Goal: Find specific page/section

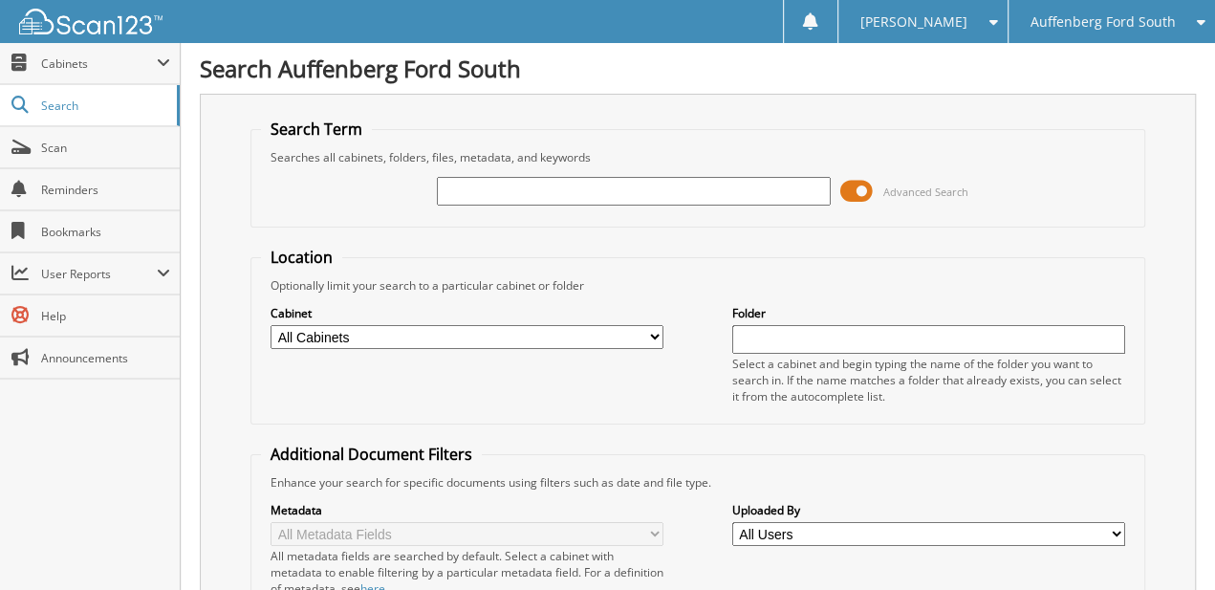
click at [528, 193] on input "text" at bounding box center [633, 191] width 393 height 29
type input "144574"
click at [841, 183] on span at bounding box center [856, 191] width 32 height 29
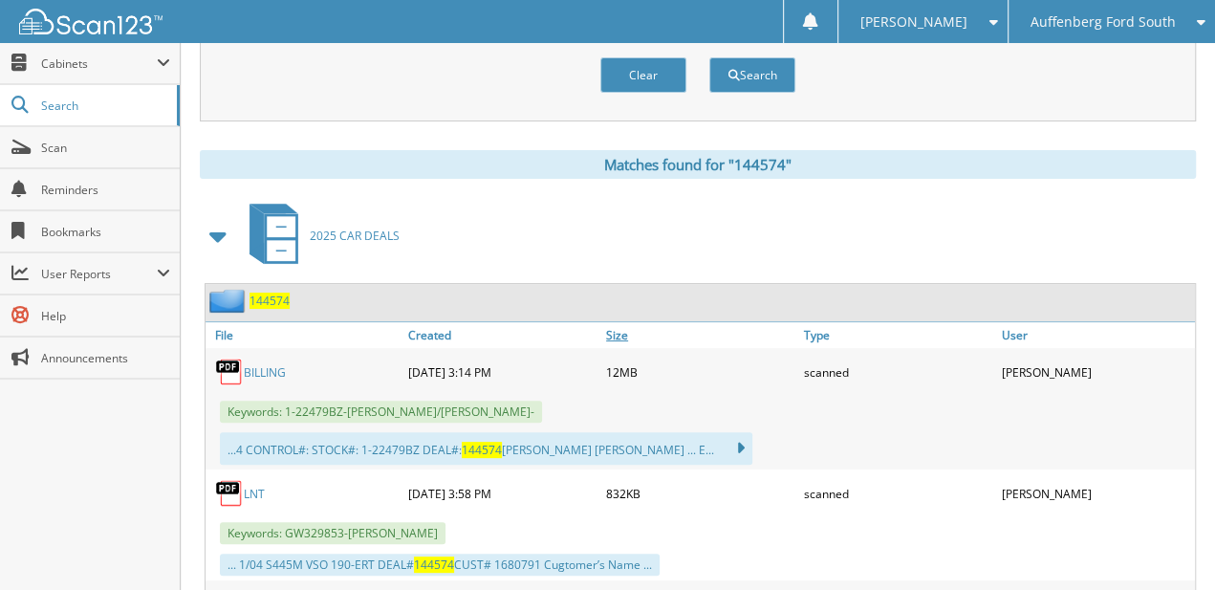
drag, startPoint x: 796, startPoint y: 156, endPoint x: 764, endPoint y: 277, distance: 125.6
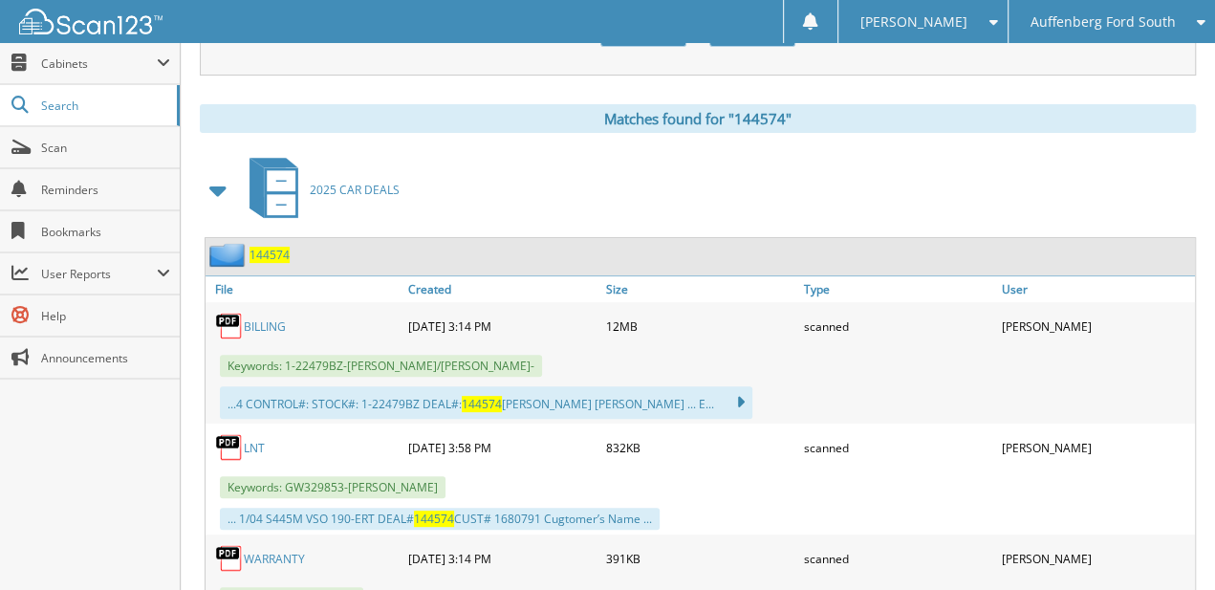
click at [256, 318] on link "BILLING" at bounding box center [265, 326] width 42 height 16
click at [1070, 19] on span "Auffenberg Ford South" at bounding box center [1101, 21] width 145 height 11
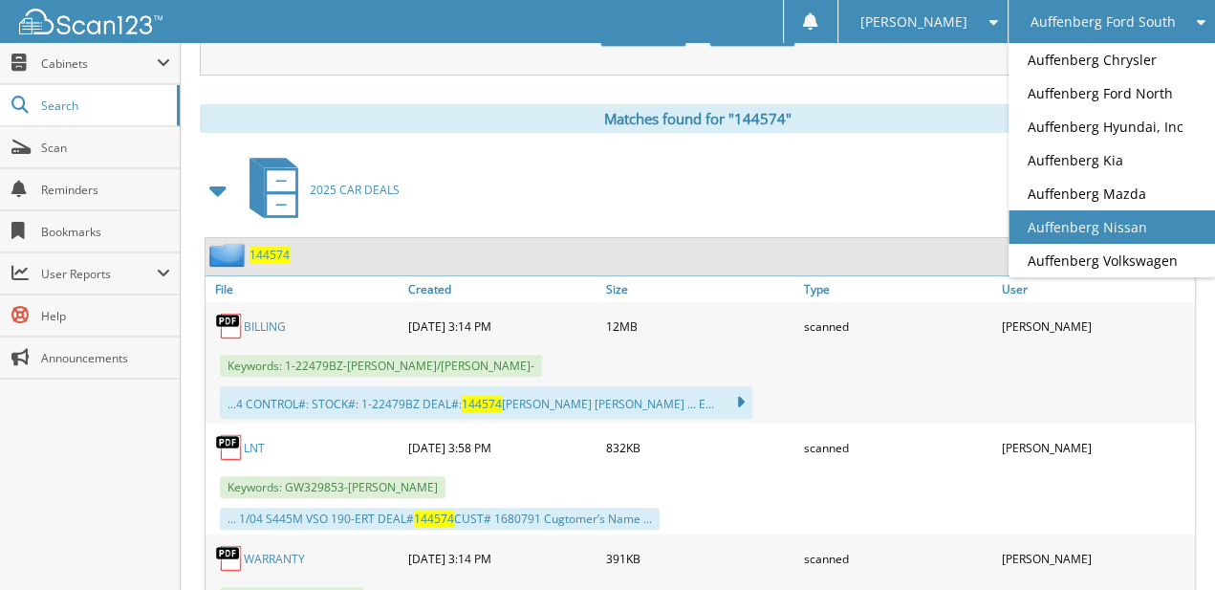
click at [1113, 210] on link "Auffenberg Nissan" at bounding box center [1111, 226] width 206 height 33
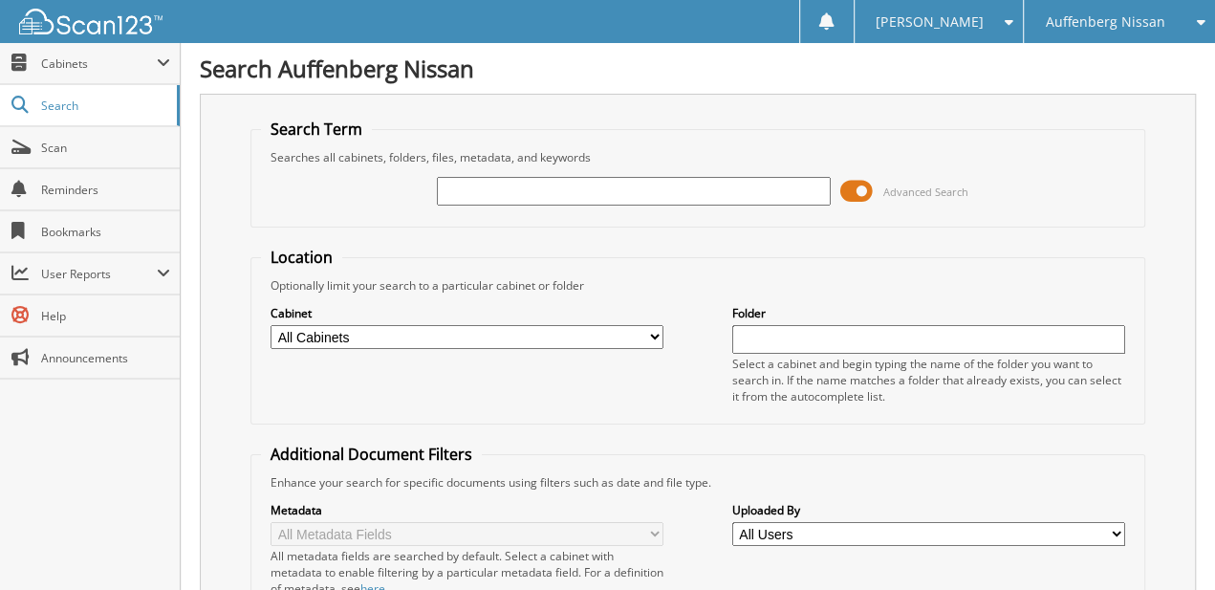
click at [458, 189] on input "text" at bounding box center [633, 191] width 393 height 29
type input "725184"
click at [844, 187] on span at bounding box center [856, 191] width 32 height 29
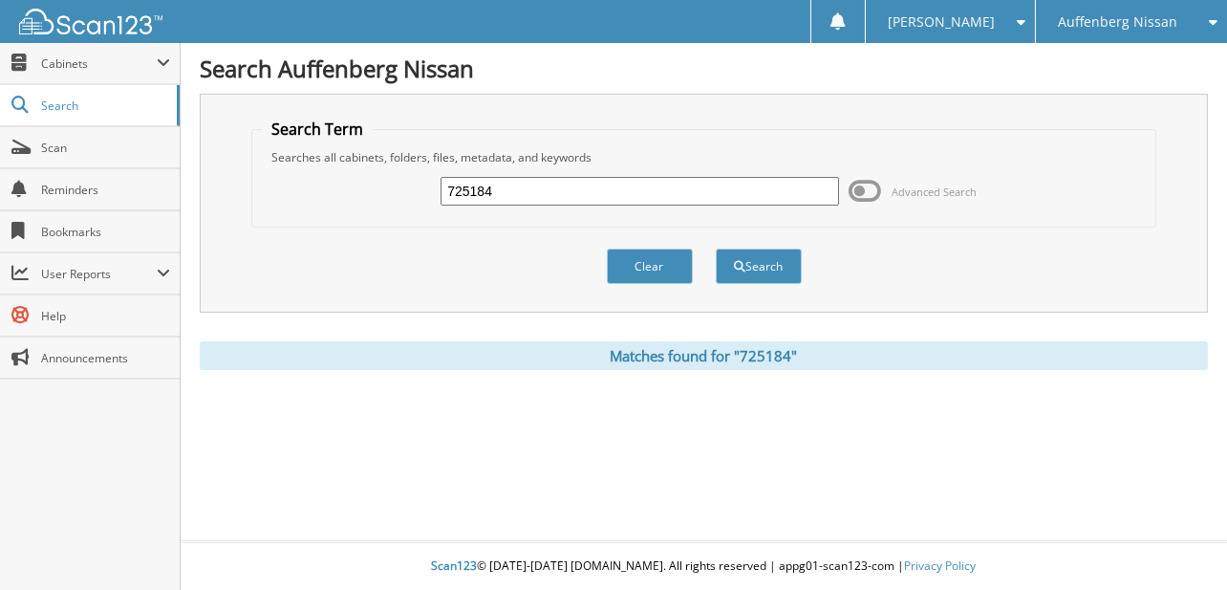
drag, startPoint x: 926, startPoint y: 128, endPoint x: 927, endPoint y: 189, distance: 61.2
click at [1186, 14] on div "Auffenberg Nissan" at bounding box center [1132, 21] width 172 height 43
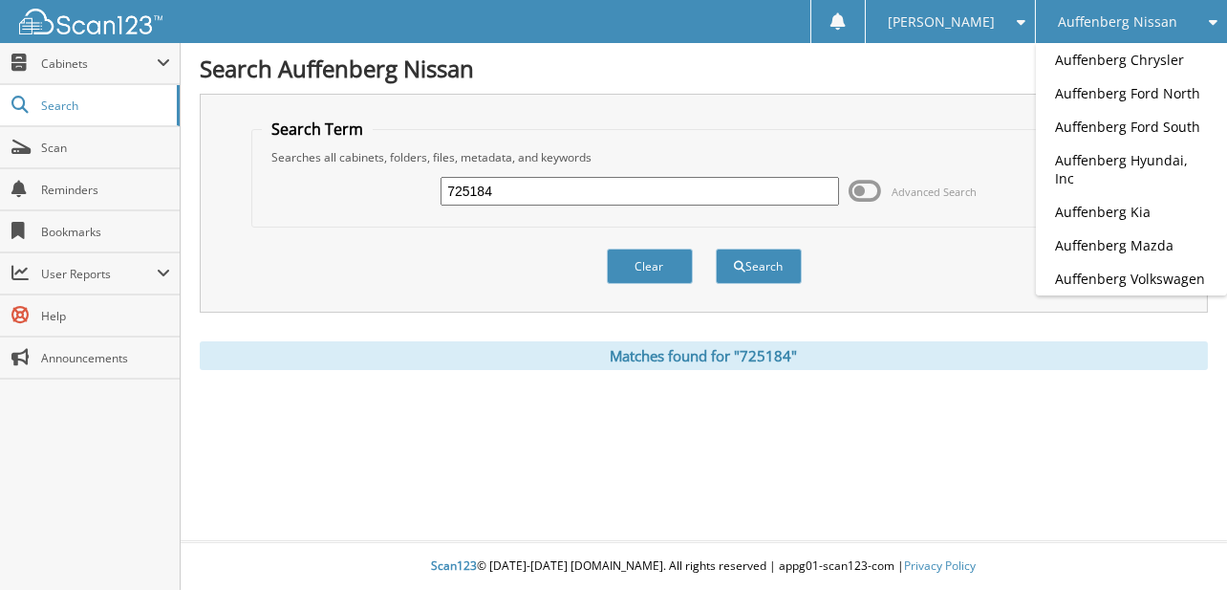
click at [1173, 26] on div "Auffenberg Nissan" at bounding box center [1132, 21] width 172 height 43
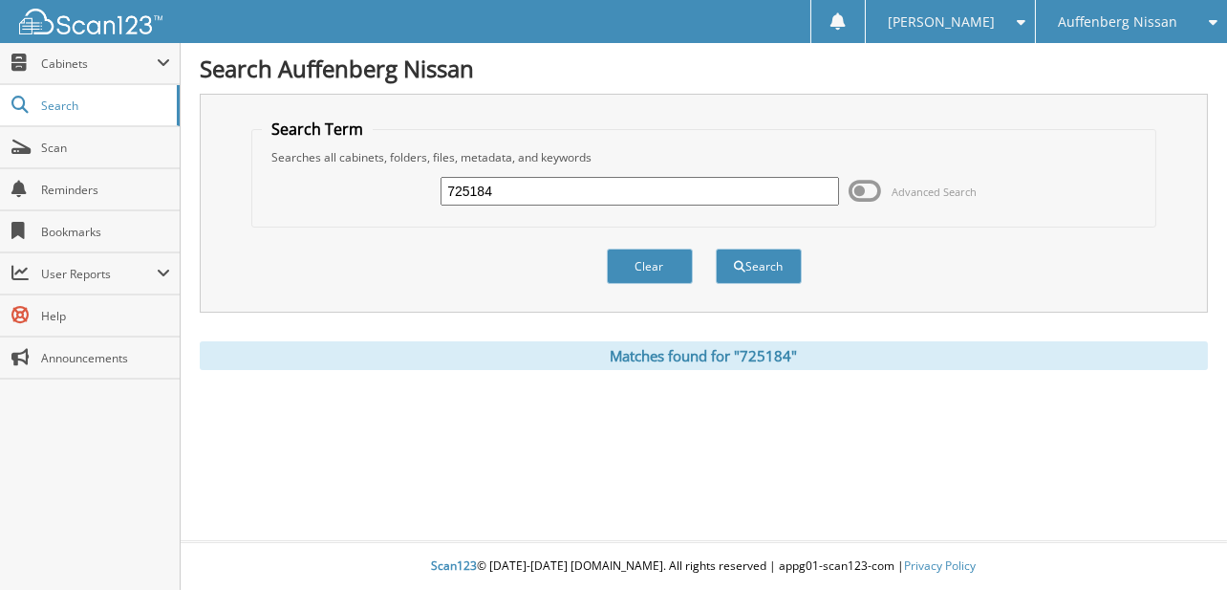
click at [1162, 39] on div "Auffenberg Nissan" at bounding box center [1132, 21] width 172 height 43
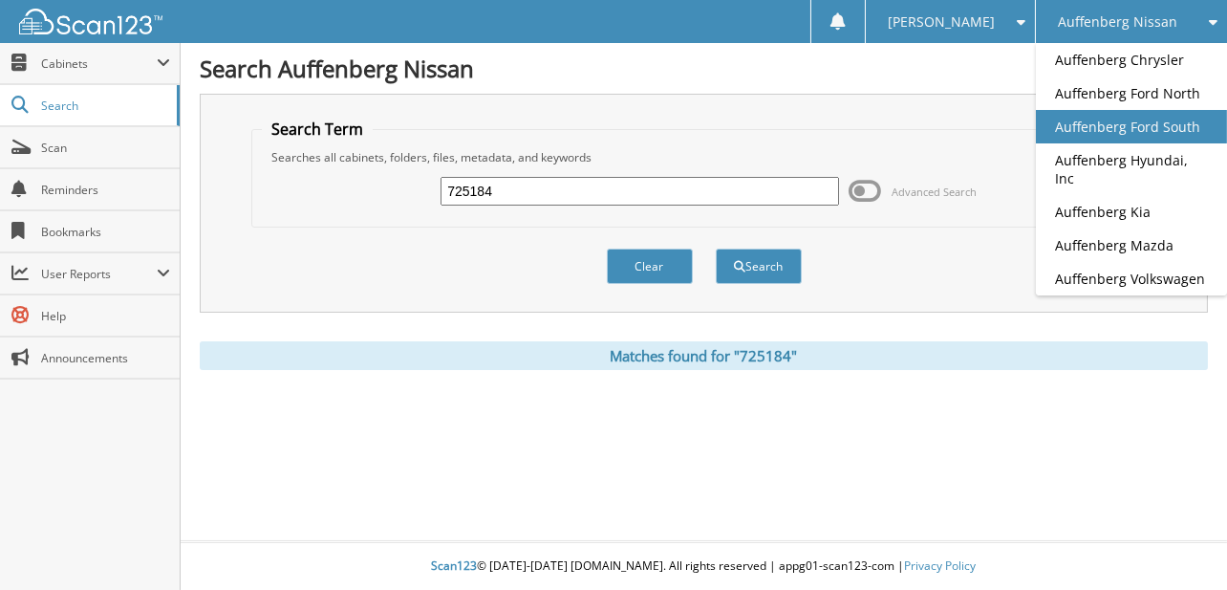
click at [1167, 128] on link "Auffenberg Ford South" at bounding box center [1131, 126] width 191 height 33
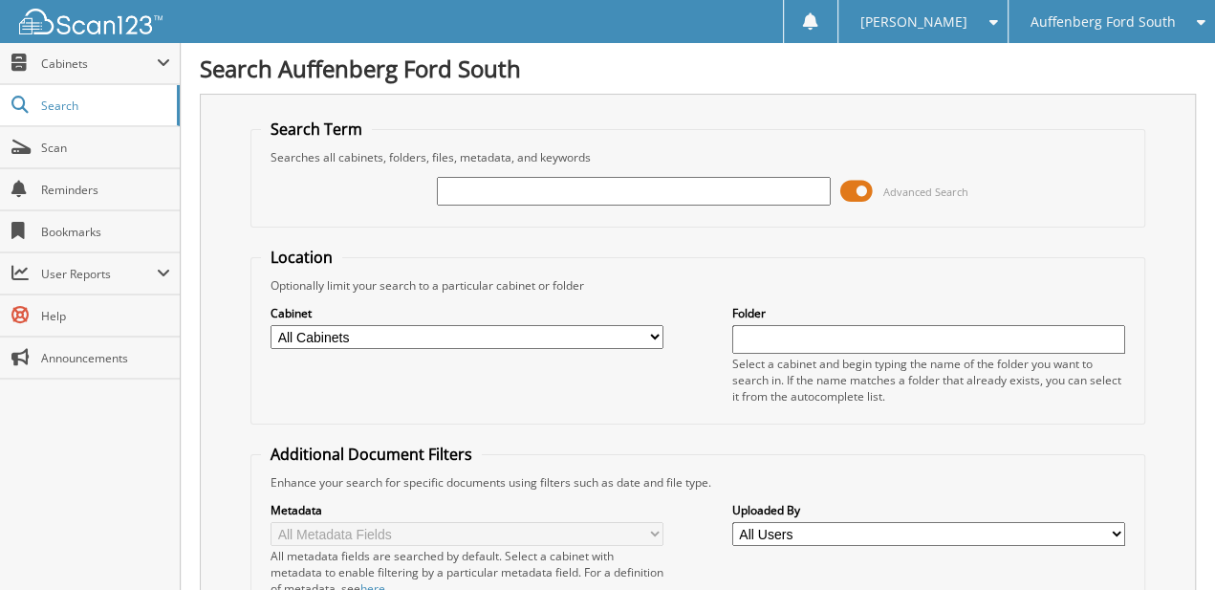
click at [662, 188] on input "text" at bounding box center [633, 191] width 393 height 29
click at [666, 190] on input "text" at bounding box center [633, 191] width 393 height 29
paste input "1C4PJLAS2GW329853"
type input "1C4PJLAS2GW329853"
click at [863, 192] on span at bounding box center [856, 191] width 32 height 29
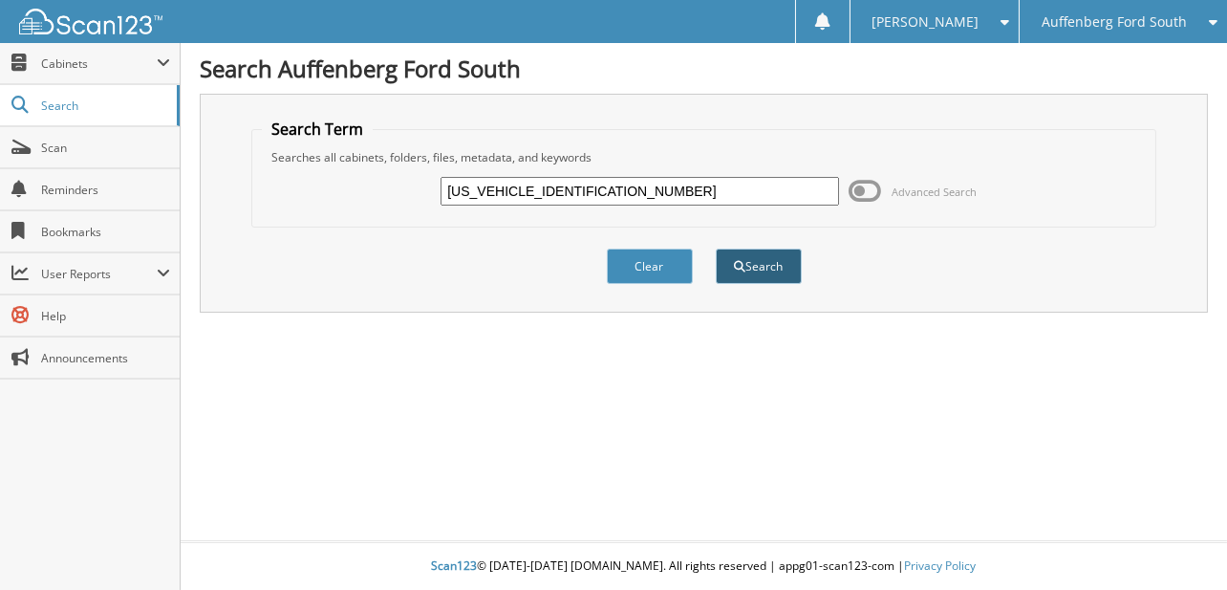
click at [776, 251] on button "Search" at bounding box center [759, 265] width 86 height 35
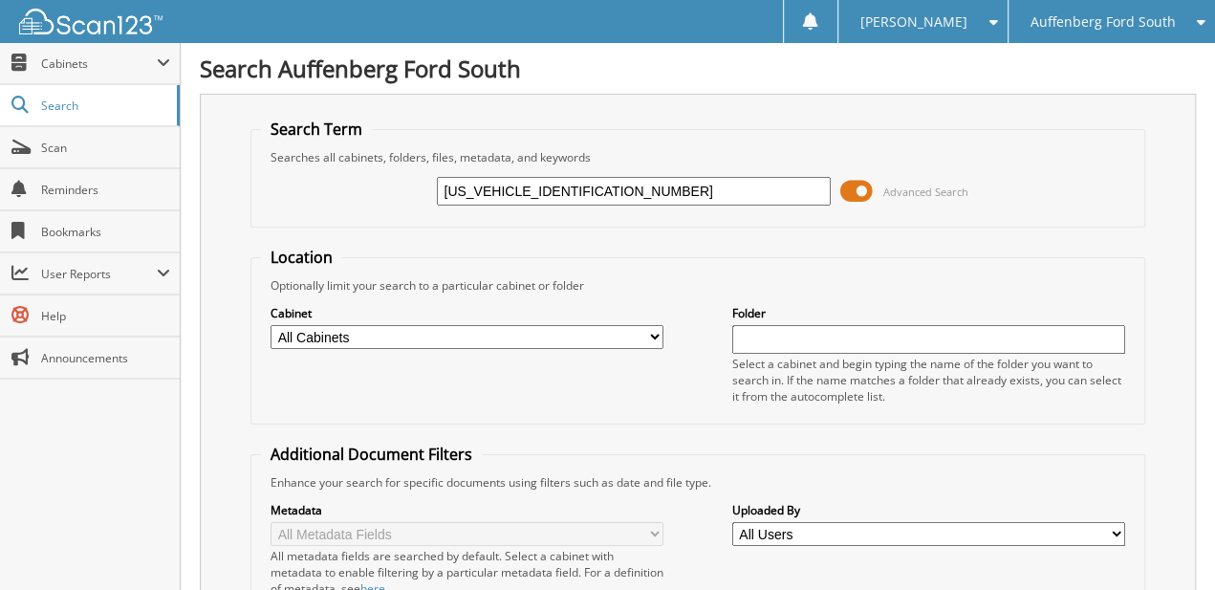
click at [848, 183] on span at bounding box center [856, 191] width 32 height 29
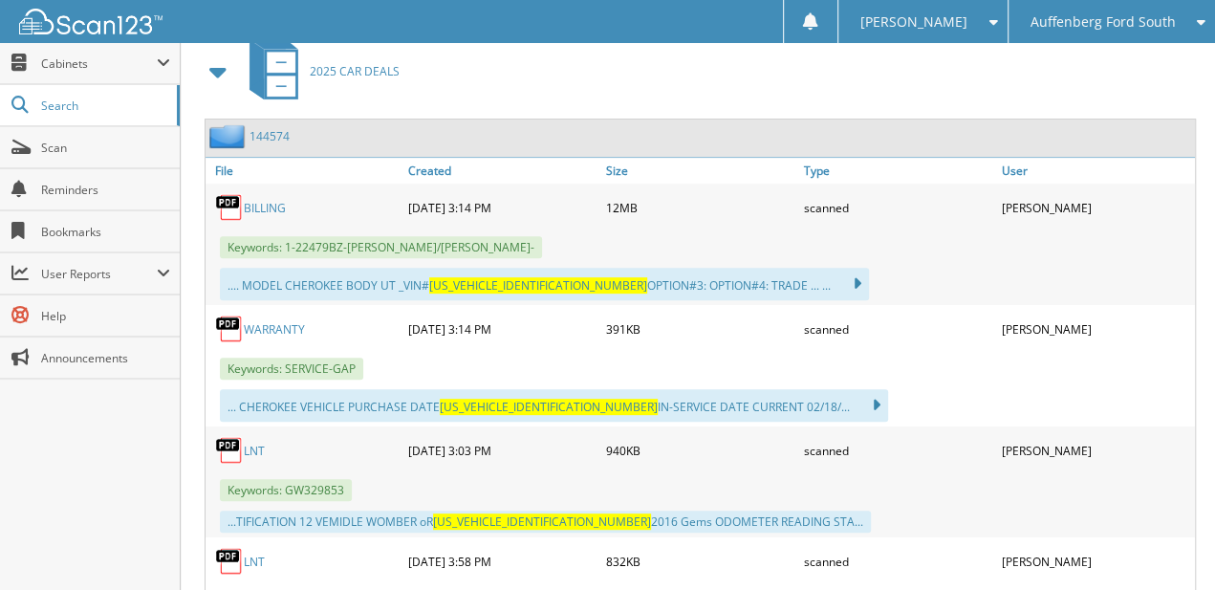
drag, startPoint x: 852, startPoint y: 154, endPoint x: 834, endPoint y: 280, distance: 127.3
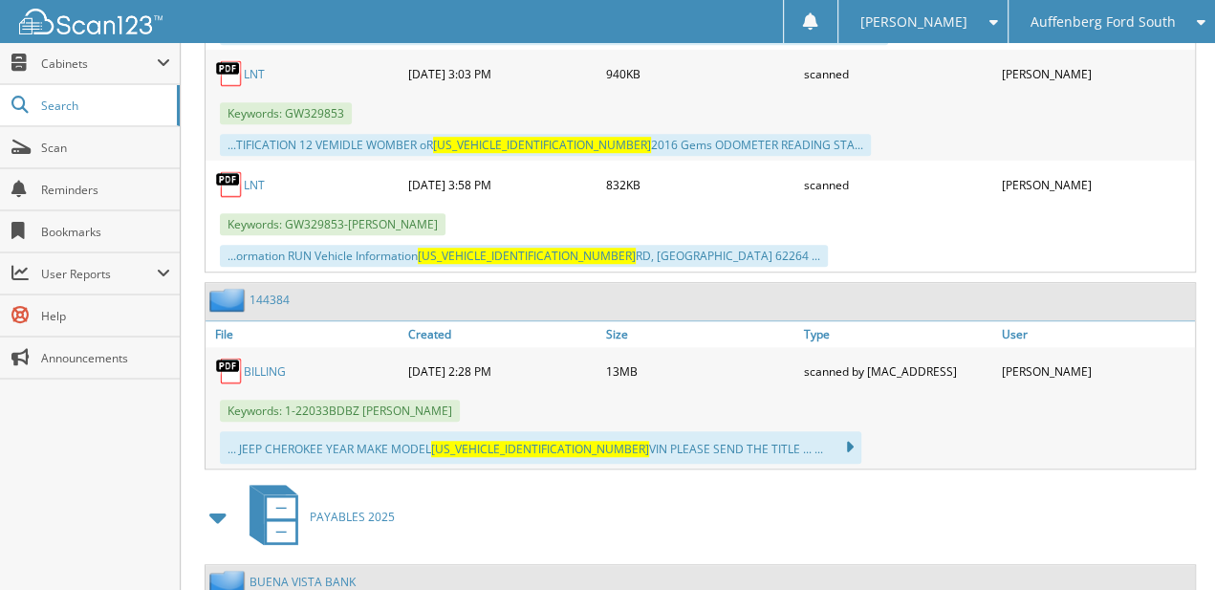
drag, startPoint x: 913, startPoint y: 336, endPoint x: 901, endPoint y: 394, distance: 58.5
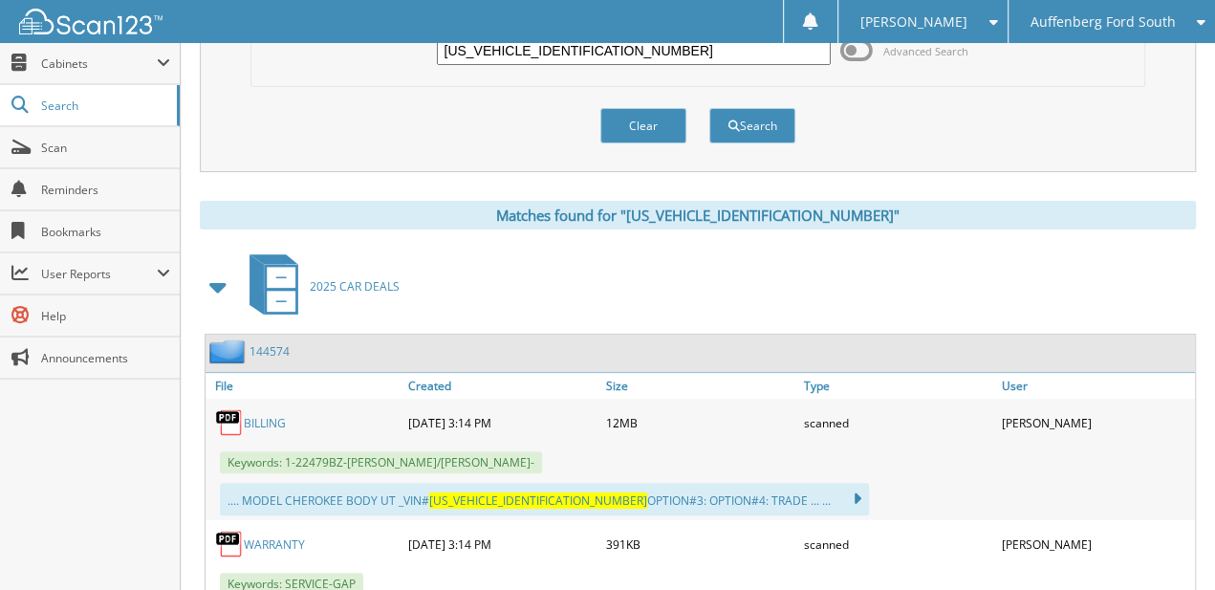
scroll to position [0, 0]
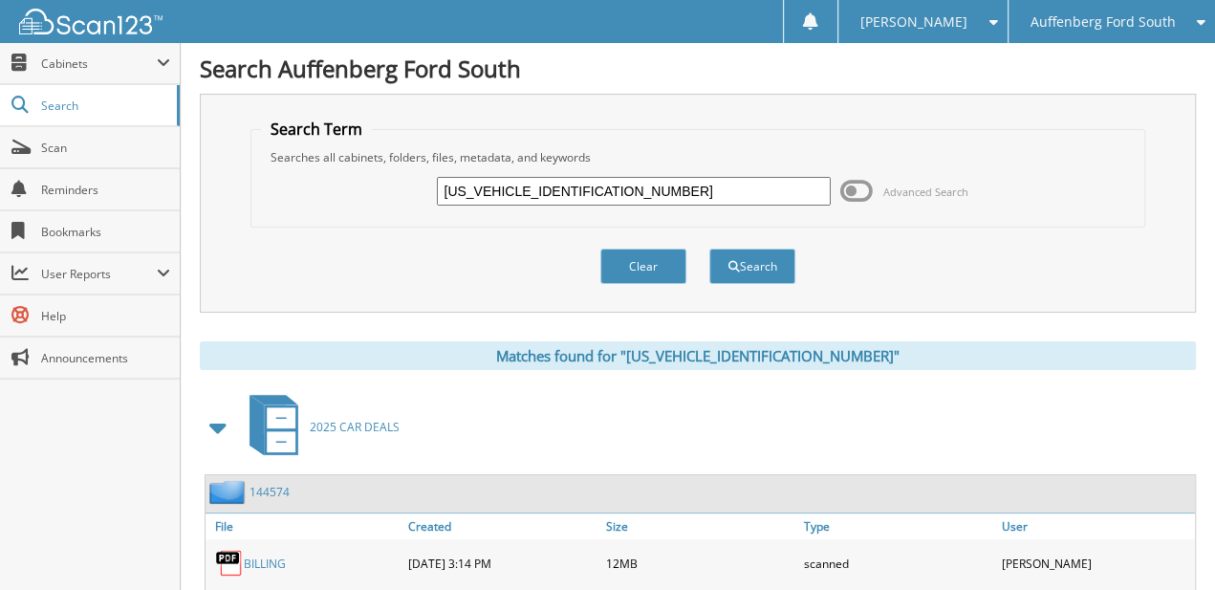
drag, startPoint x: 867, startPoint y: 468, endPoint x: 892, endPoint y: 290, distance: 180.4
click at [1092, 18] on span "Auffenberg Ford South" at bounding box center [1101, 21] width 145 height 11
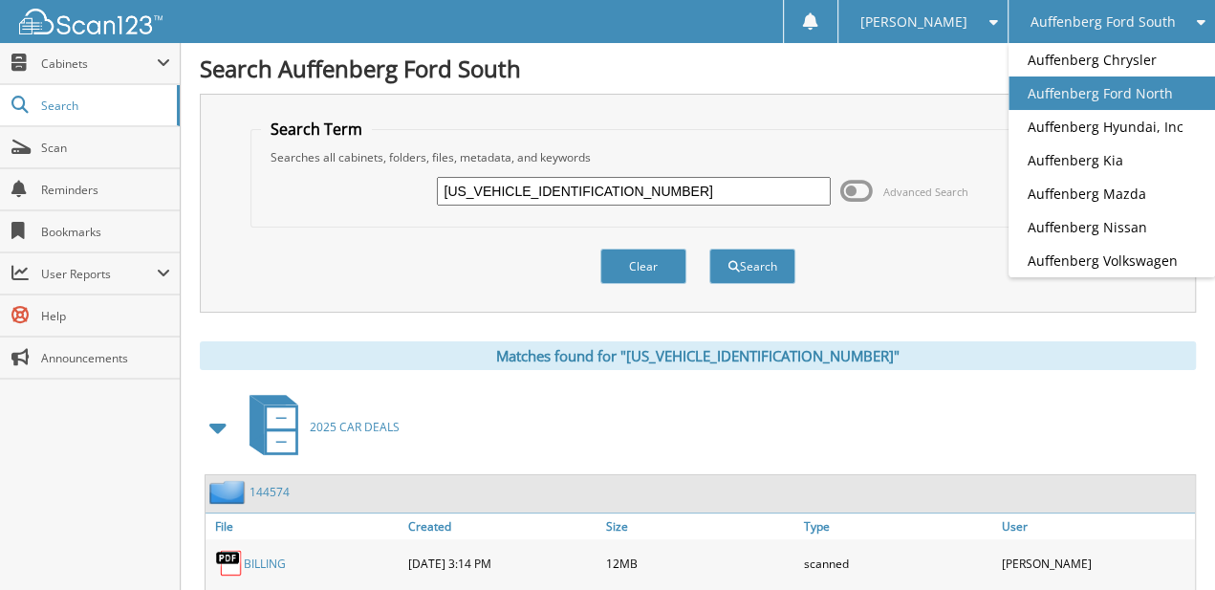
click at [1126, 86] on link "Auffenberg Ford North" at bounding box center [1111, 92] width 206 height 33
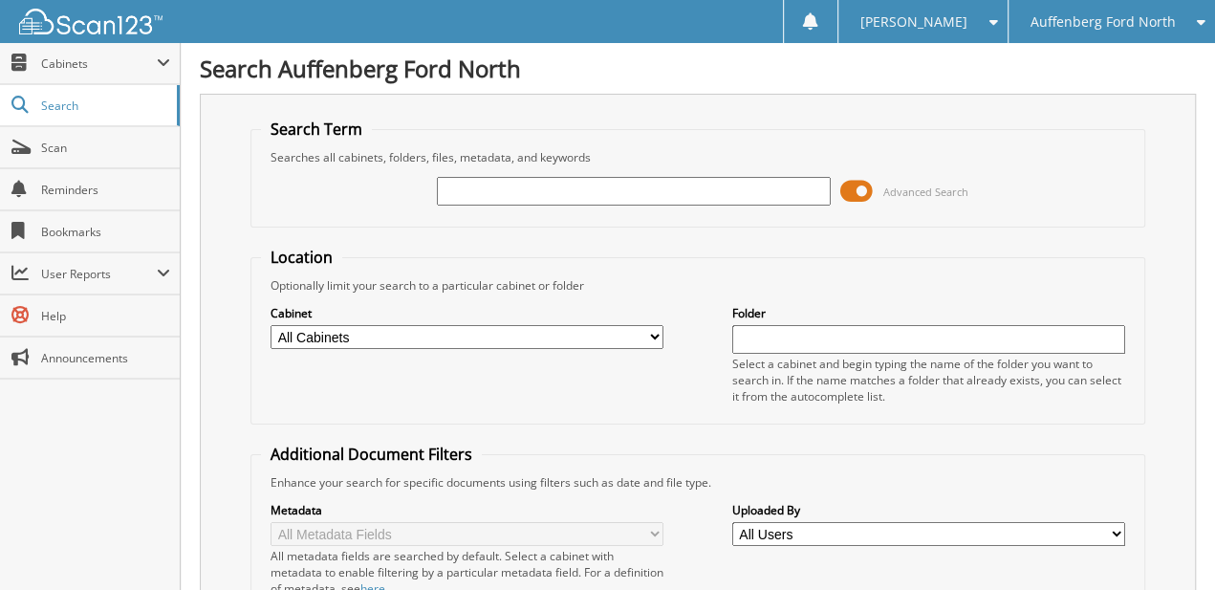
click at [1083, 28] on span "Auffenberg Ford North" at bounding box center [1101, 21] width 145 height 11
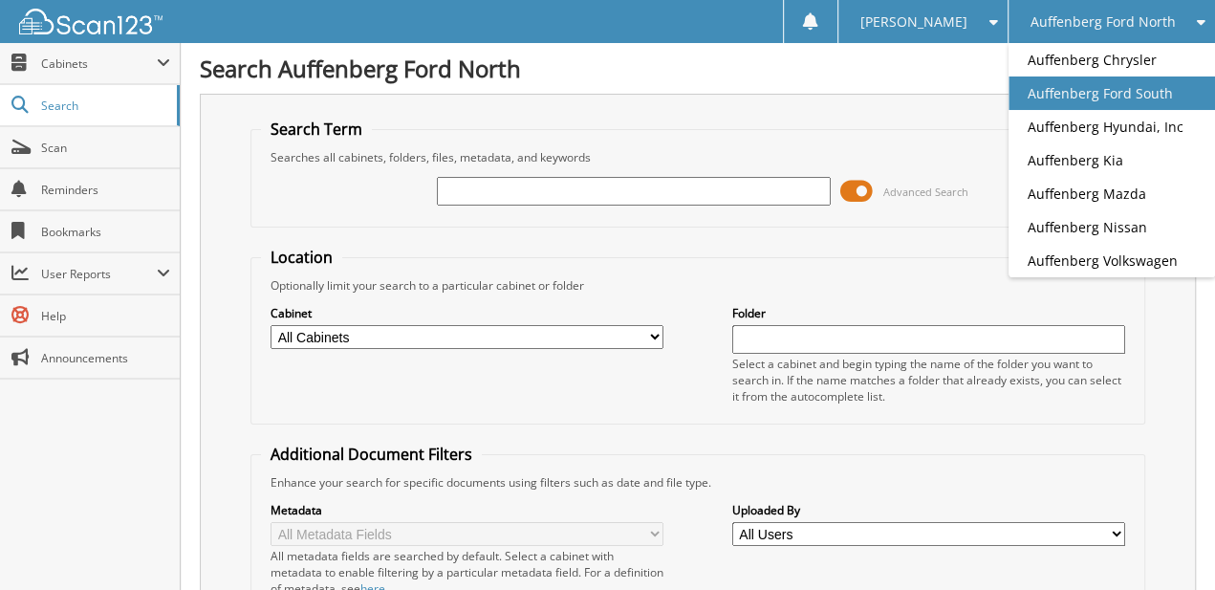
click at [1097, 92] on link "Auffenberg Ford South" at bounding box center [1111, 92] width 206 height 33
